Goal: Task Accomplishment & Management: Use online tool/utility

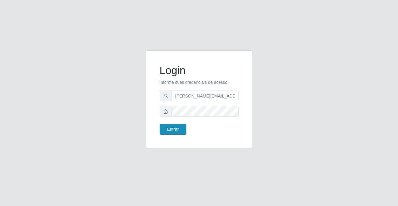
click at [172, 129] on button "Entrar" at bounding box center [173, 129] width 27 height 11
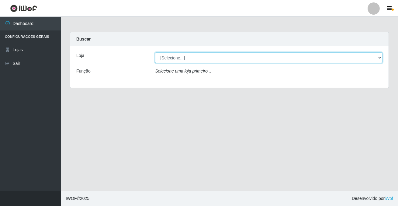
click at [167, 59] on select "[Selecione...] Rede Potiguar 2 - Macaíba" at bounding box center [269, 57] width 228 height 11
select select "101"
click at [155, 52] on select "[Selecione...] Rede Potiguar 2 - Macaíba" at bounding box center [269, 57] width 228 height 11
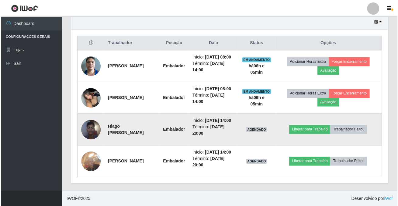
scroll to position [241, 0]
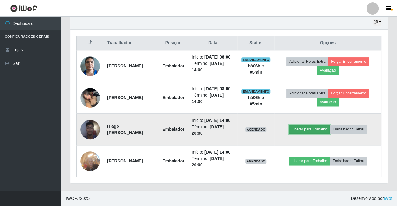
click at [323, 125] on button "Liberar para Trabalho" at bounding box center [308, 129] width 41 height 9
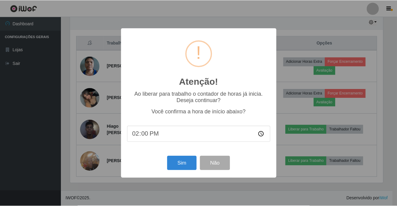
scroll to position [126, 314]
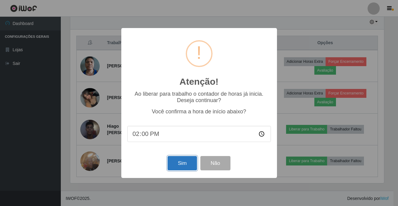
click at [173, 159] on button "Sim" at bounding box center [183, 163] width 30 height 14
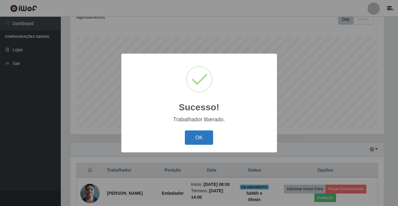
click at [198, 143] on button "OK" at bounding box center [199, 137] width 28 height 14
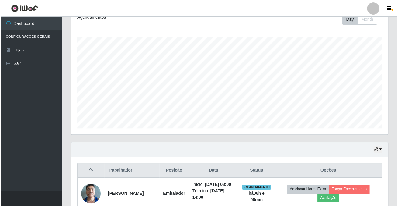
scroll to position [228, 0]
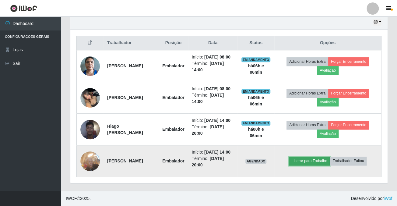
click at [316, 165] on button "Liberar para Trabalho" at bounding box center [308, 160] width 41 height 9
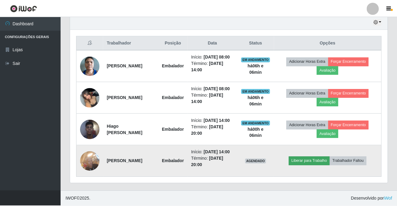
scroll to position [126, 314]
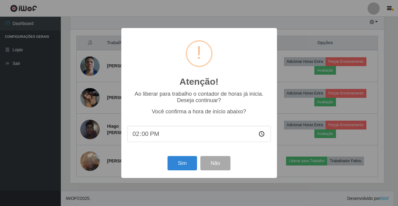
click at [167, 168] on div "Sim Não" at bounding box center [199, 162] width 144 height 17
click at [171, 165] on button "Sim" at bounding box center [183, 163] width 30 height 14
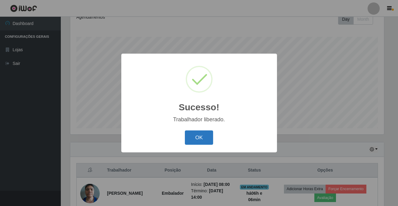
click at [187, 137] on button "OK" at bounding box center [199, 137] width 28 height 14
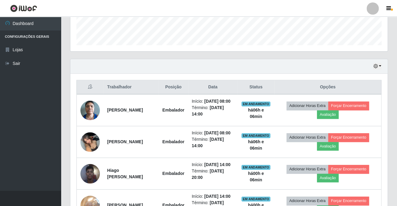
scroll to position [126, 317]
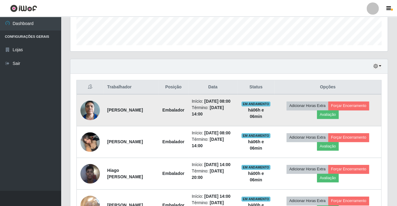
click at [357, 103] on td "Adicionar Horas Extra Forçar Encerramento Avaliação" at bounding box center [327, 110] width 107 height 32
click at [361, 107] on button "Forçar Encerramento" at bounding box center [348, 105] width 41 height 9
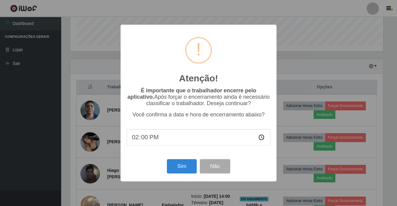
scroll to position [126, 314]
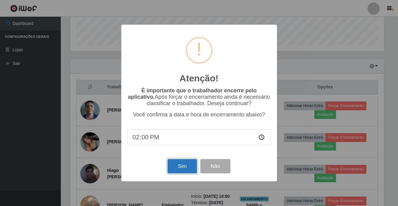
click at [179, 173] on button "Sim" at bounding box center [183, 166] width 30 height 14
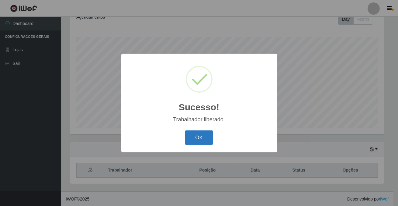
click at [201, 142] on button "OK" at bounding box center [199, 137] width 28 height 14
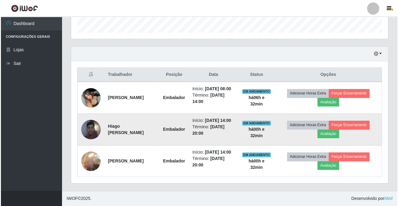
scroll to position [176, 0]
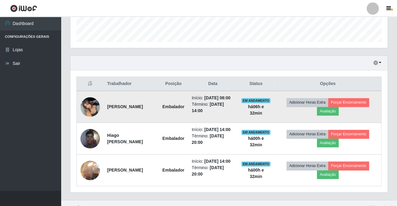
click at [89, 111] on img at bounding box center [89, 107] width 19 height 26
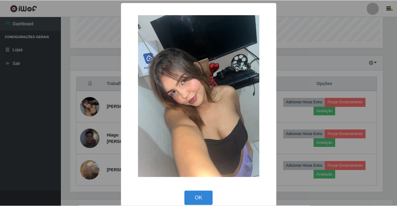
scroll to position [126, 314]
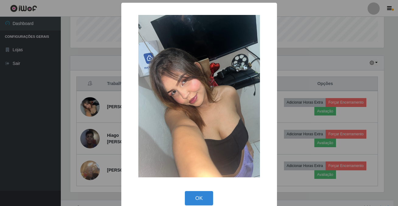
click at [197, 199] on button "OK" at bounding box center [199, 198] width 28 height 14
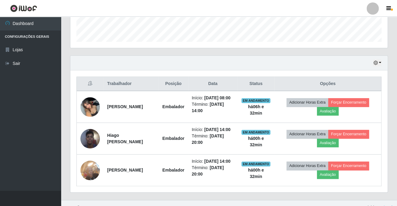
scroll to position [126, 317]
click at [381, 62] on button "button" at bounding box center [377, 62] width 9 height 7
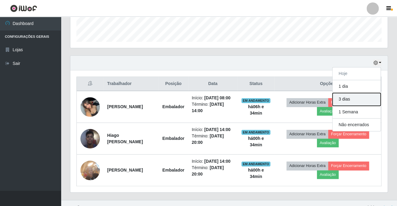
click at [346, 99] on button "3 dias" at bounding box center [356, 99] width 48 height 13
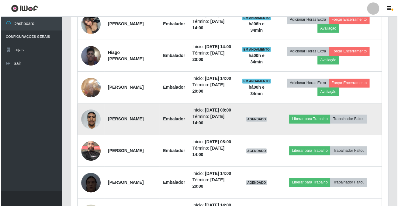
scroll to position [314, 0]
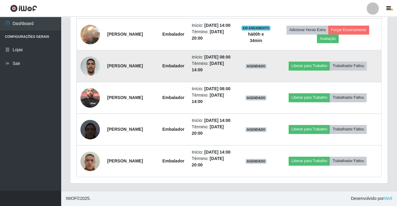
click at [91, 79] on img at bounding box center [89, 66] width 19 height 26
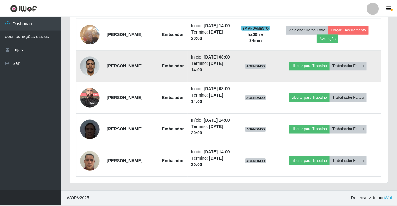
scroll to position [126, 314]
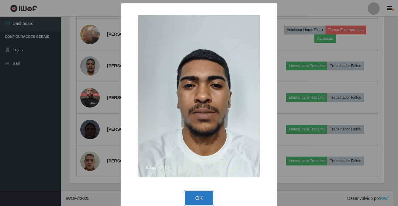
click at [187, 200] on button "OK" at bounding box center [199, 198] width 28 height 14
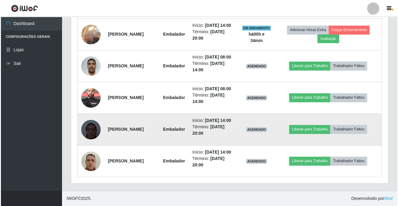
scroll to position [342, 0]
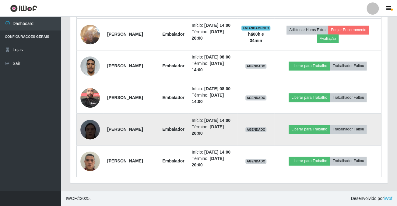
click at [94, 137] on img at bounding box center [89, 129] width 19 height 35
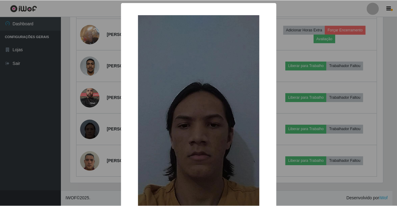
scroll to position [64, 0]
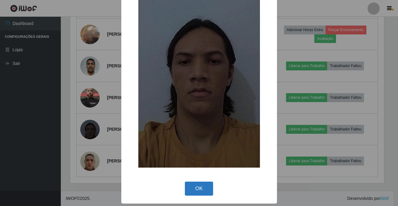
click at [190, 192] on button "OK" at bounding box center [199, 188] width 28 height 14
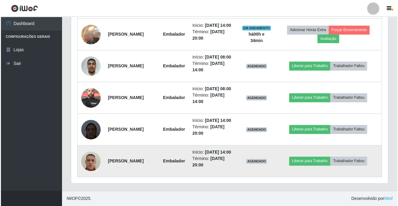
scroll to position [126, 317]
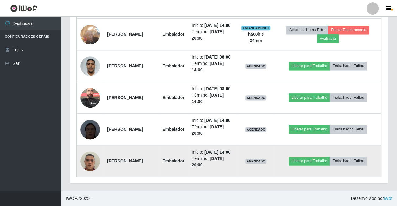
click at [92, 173] on img at bounding box center [89, 161] width 19 height 26
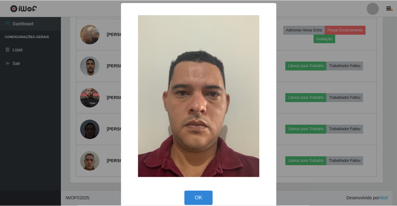
scroll to position [126, 314]
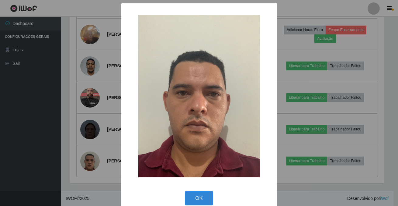
click at [180, 204] on div "OK Cancel" at bounding box center [199, 197] width 144 height 17
click at [186, 201] on button "OK" at bounding box center [199, 198] width 28 height 14
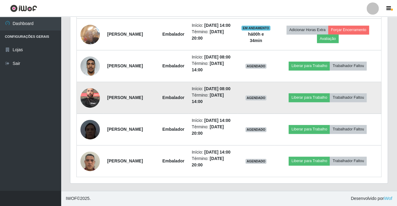
scroll to position [272, 0]
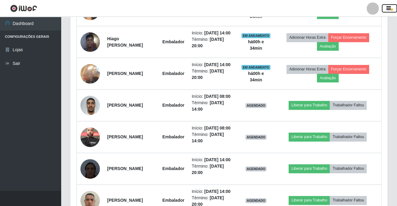
click at [391, 7] on button "button" at bounding box center [389, 8] width 15 height 9
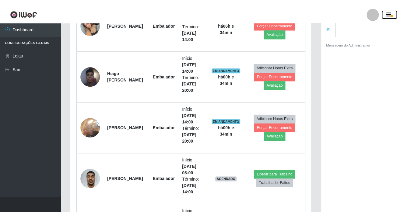
scroll to position [304167, 304052]
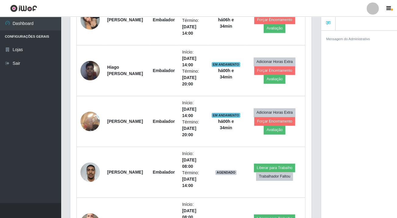
click at [323, 23] on link at bounding box center [328, 24] width 14 height 14
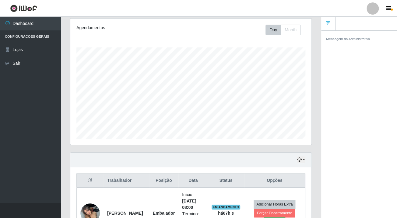
scroll to position [162, 0]
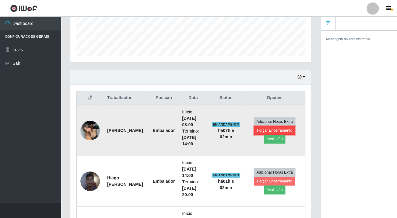
click at [270, 131] on button "Forçar Encerramento" at bounding box center [274, 130] width 41 height 9
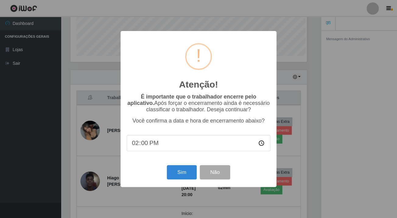
scroll to position [126, 238]
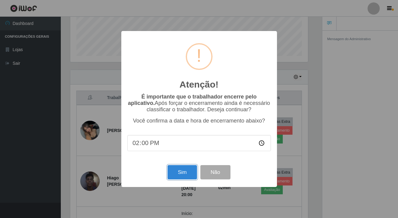
click at [175, 180] on button "Sim" at bounding box center [183, 172] width 30 height 14
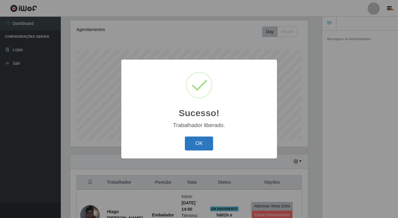
click at [195, 145] on button "OK" at bounding box center [199, 144] width 28 height 14
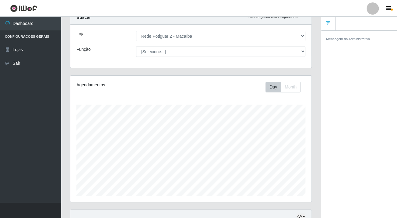
scroll to position [49, 0]
